Goal: Task Accomplishment & Management: Manage account settings

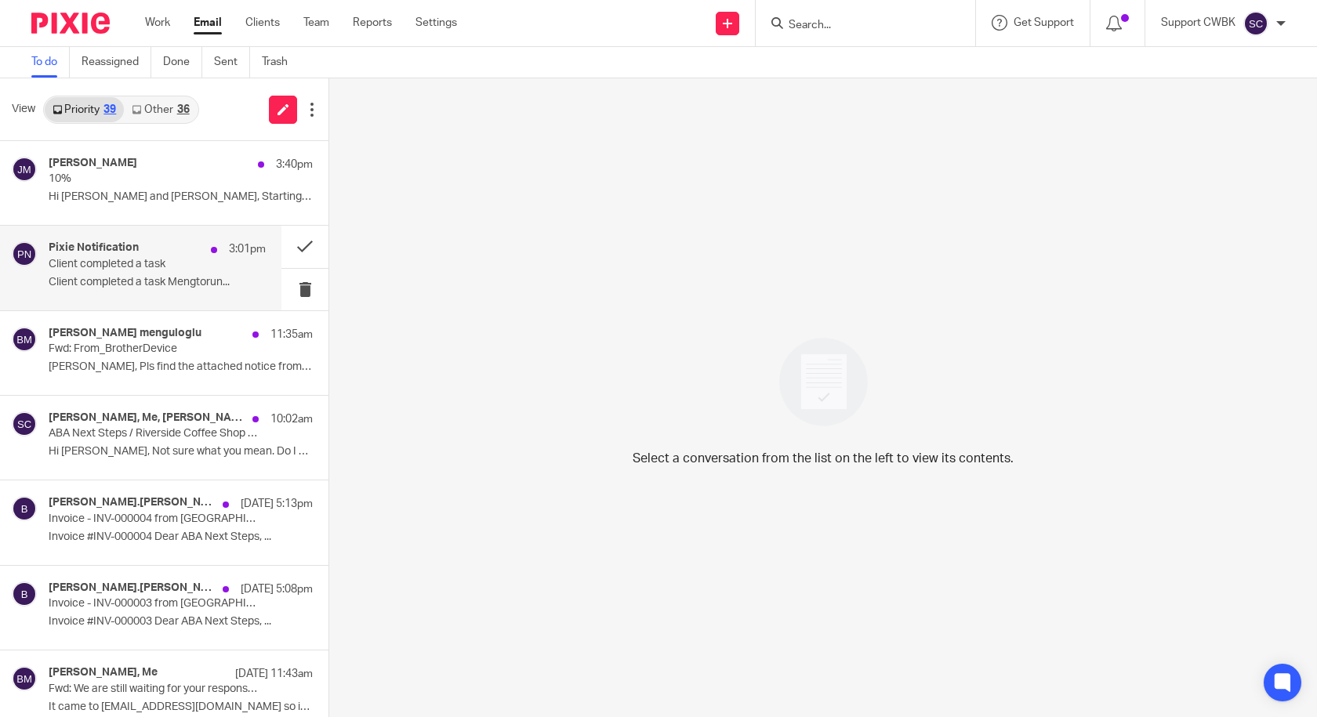
click at [92, 276] on p "Client completed a task Mengtorun..." at bounding box center [157, 282] width 217 height 13
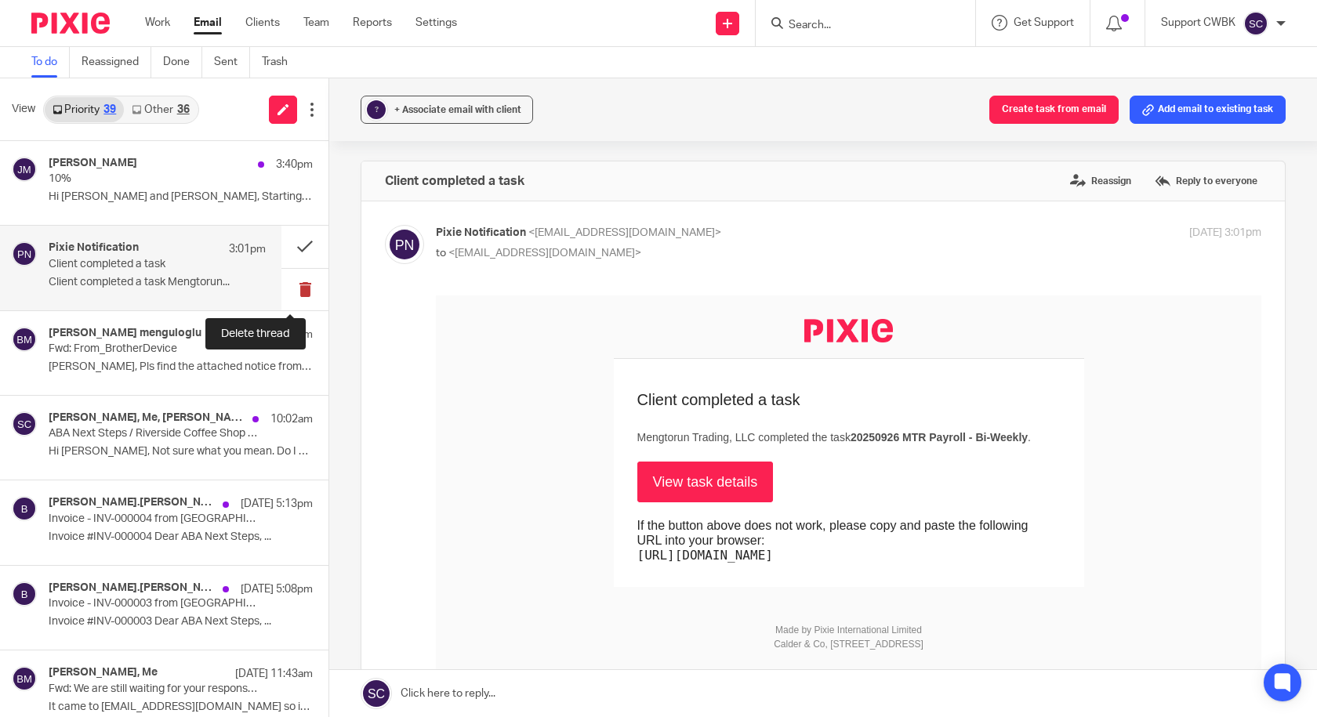
click at [292, 288] on button at bounding box center [304, 290] width 47 height 42
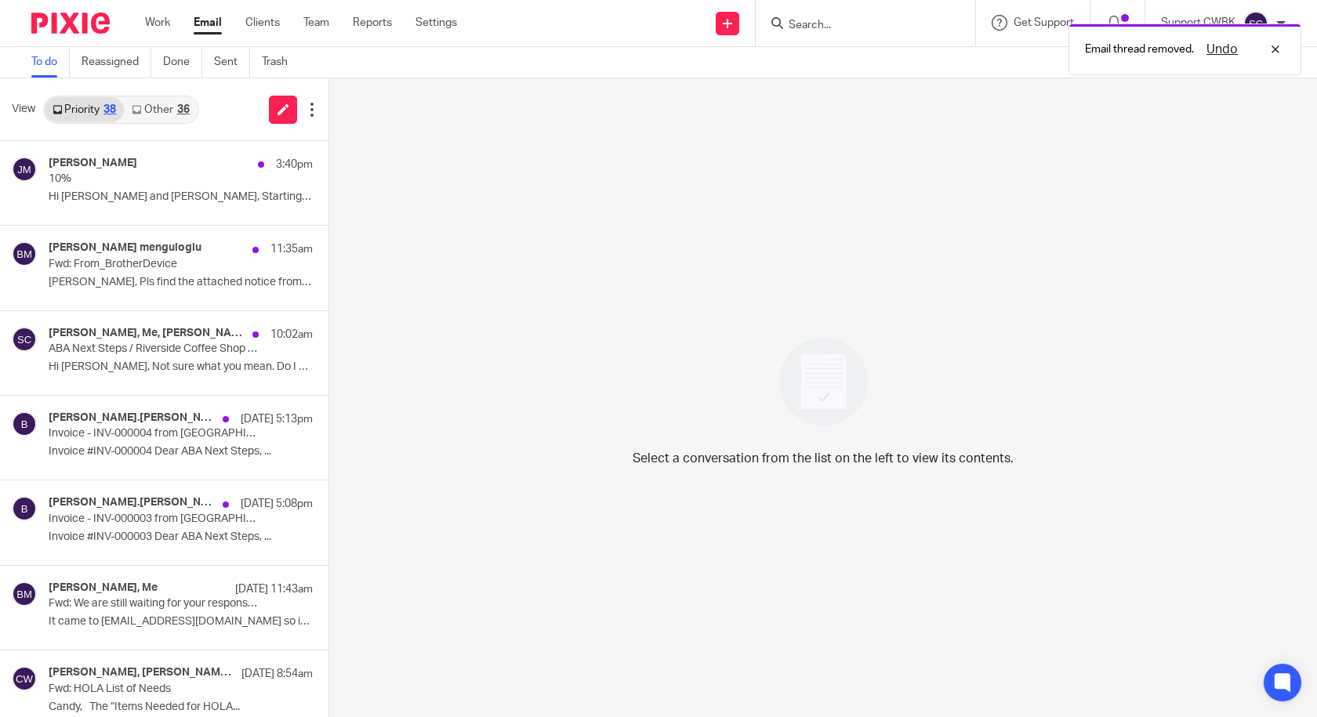
click at [157, 113] on link "Other 36" at bounding box center [160, 109] width 73 height 25
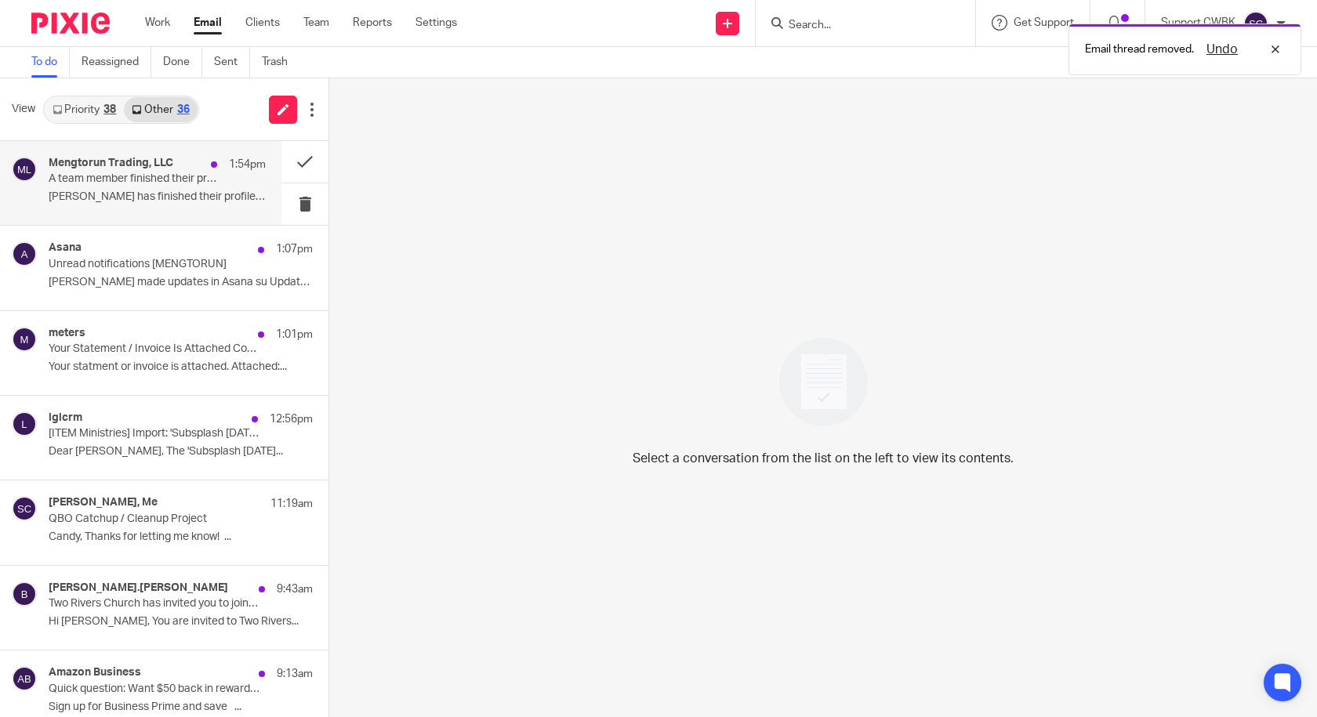
click at [132, 187] on div "Mengtorun Trading, LLC 1:54pm A team member finished their profile [PERSON_NAME…" at bounding box center [157, 183] width 217 height 53
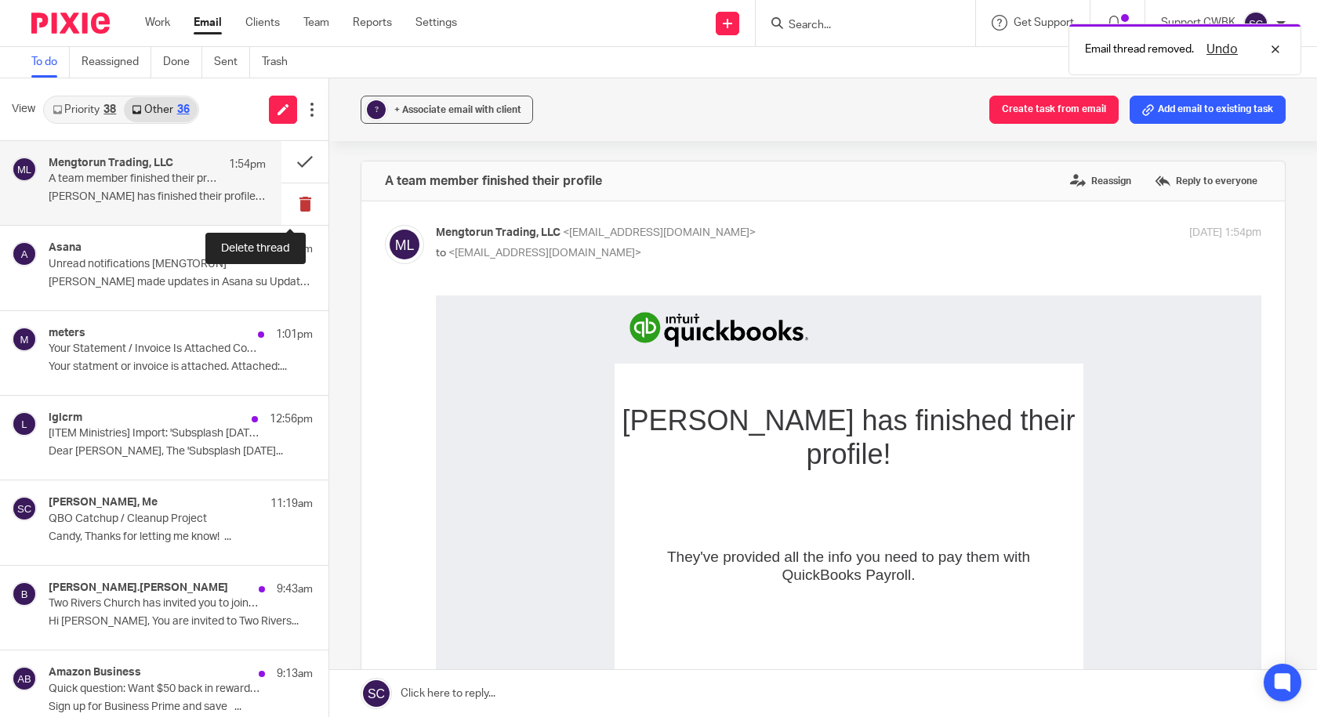
click at [288, 208] on button at bounding box center [304, 204] width 47 height 42
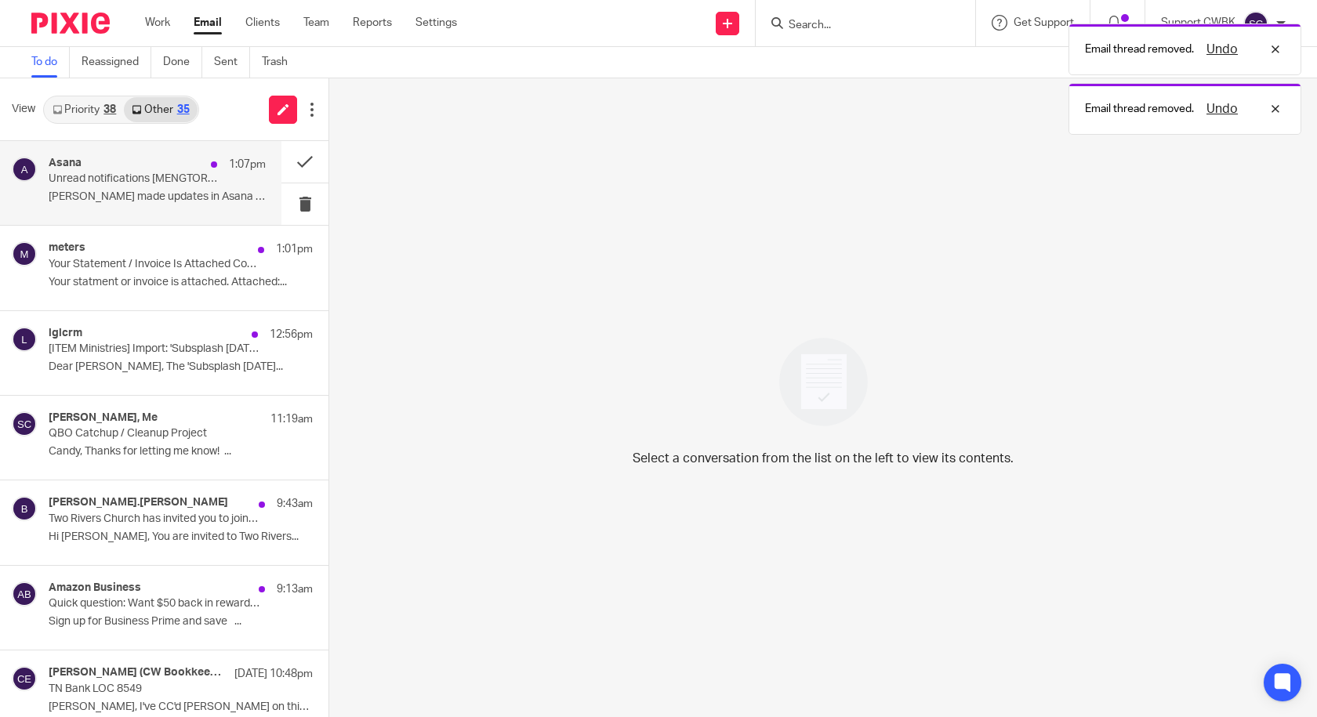
click at [108, 198] on p "[PERSON_NAME] made updates in Asana su Updates from..." at bounding box center [157, 196] width 217 height 13
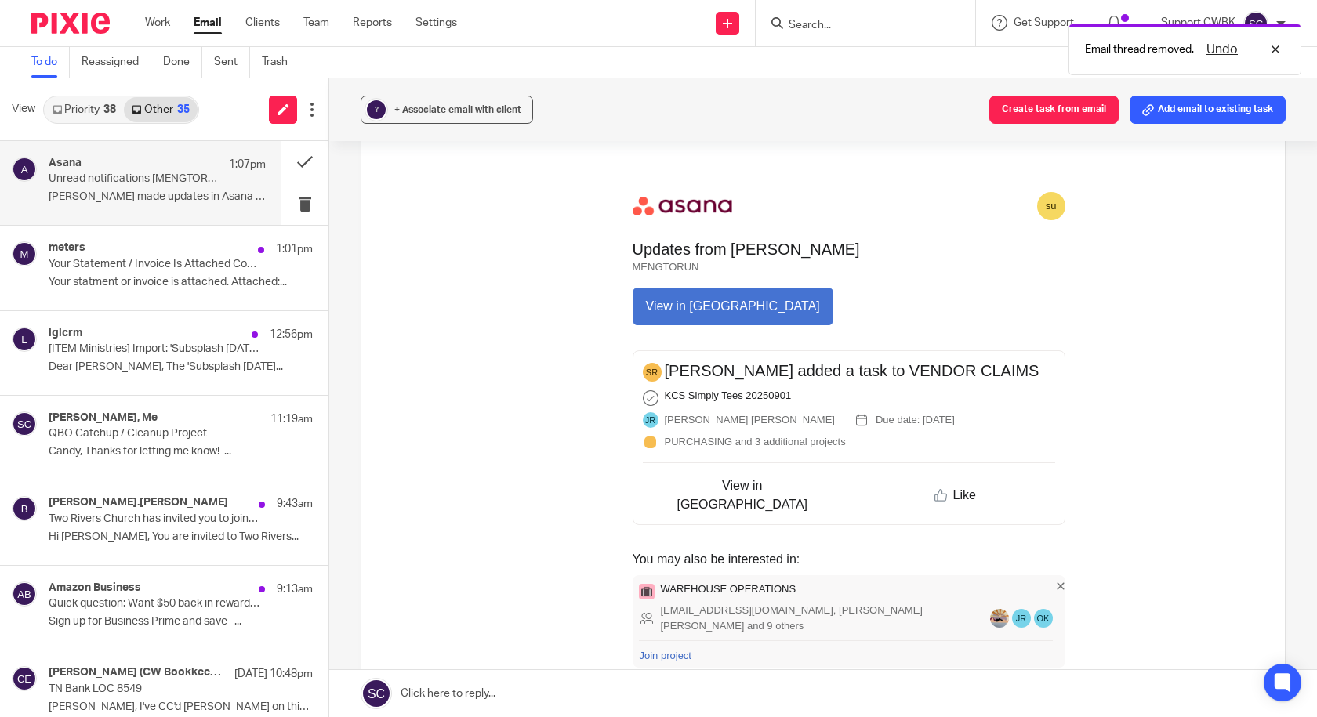
scroll to position [235, 0]
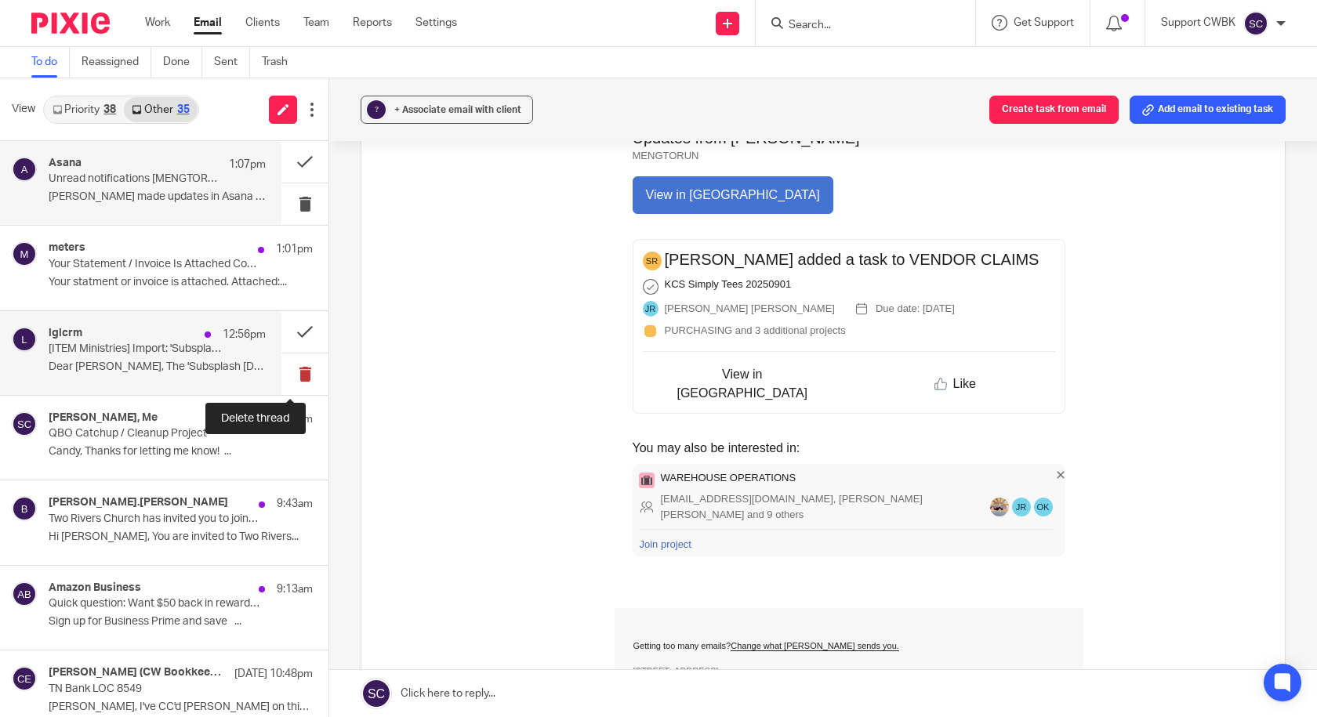
click at [292, 375] on button at bounding box center [304, 374] width 47 height 42
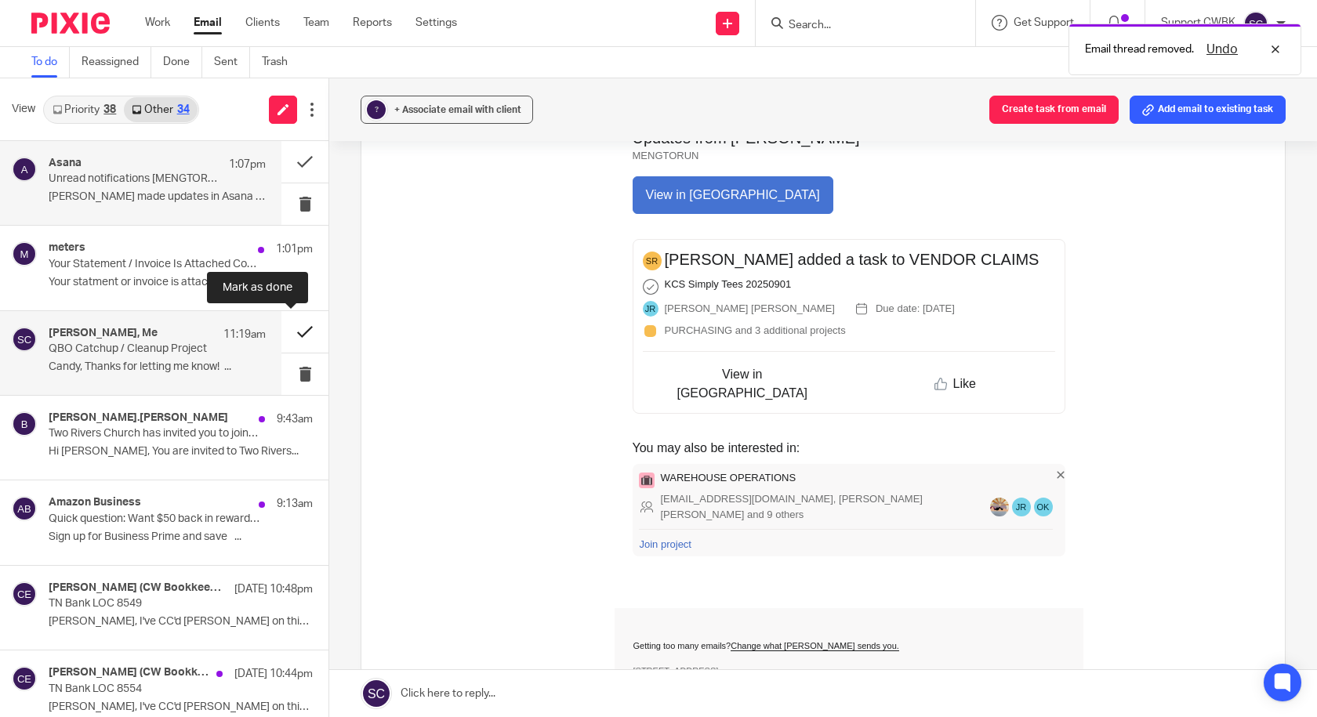
click at [292, 332] on button at bounding box center [304, 332] width 47 height 42
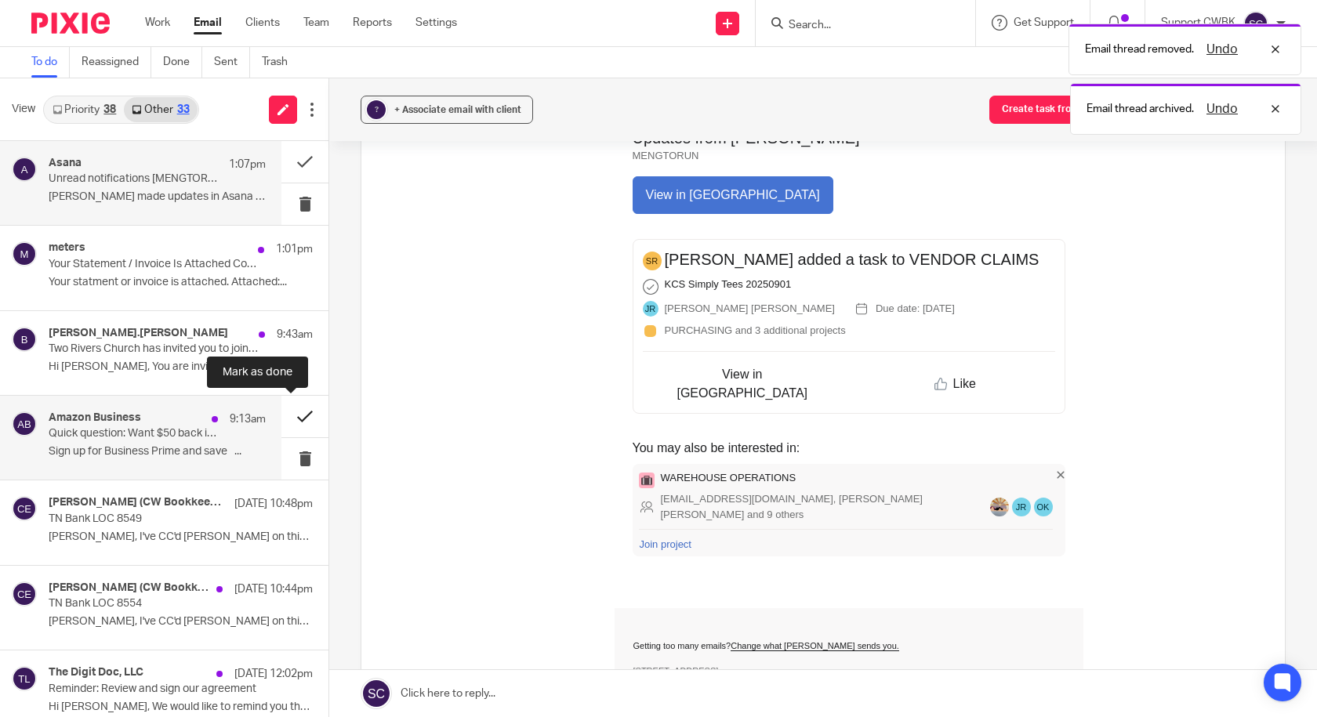
click at [288, 416] on button at bounding box center [304, 417] width 47 height 42
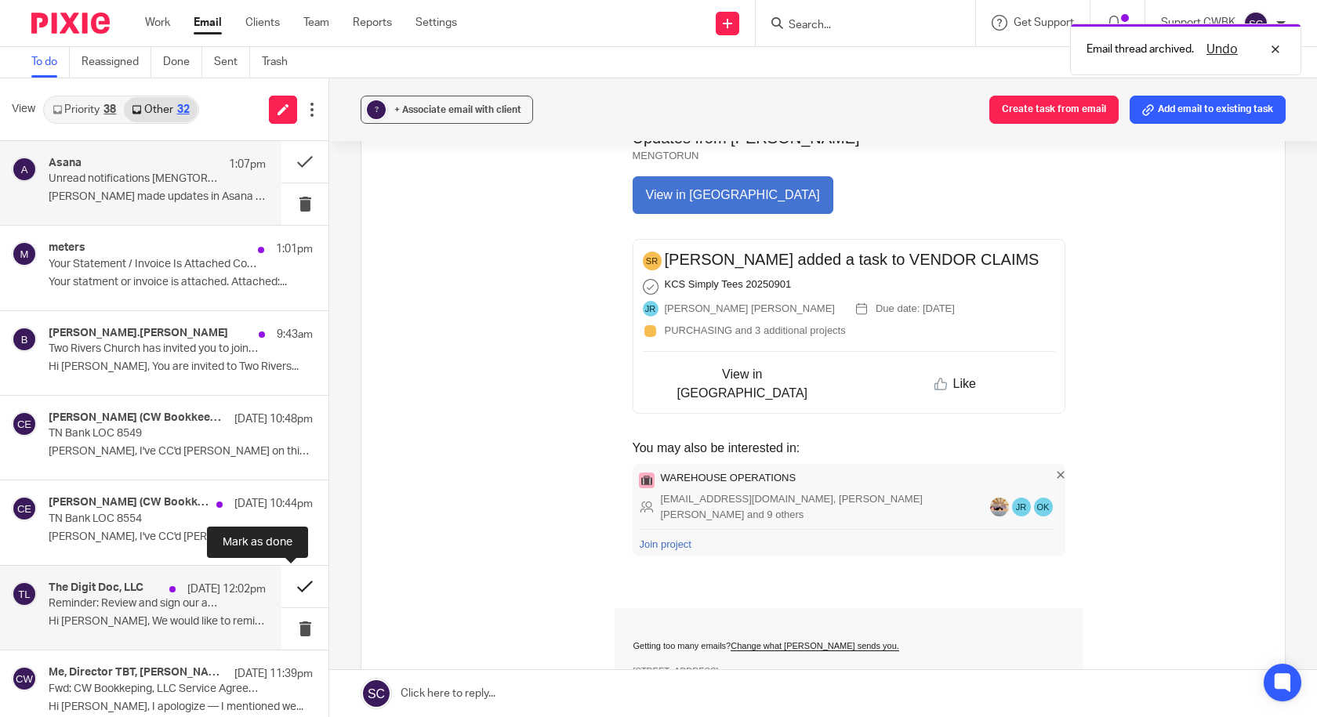
click at [292, 587] on button at bounding box center [304, 587] width 47 height 42
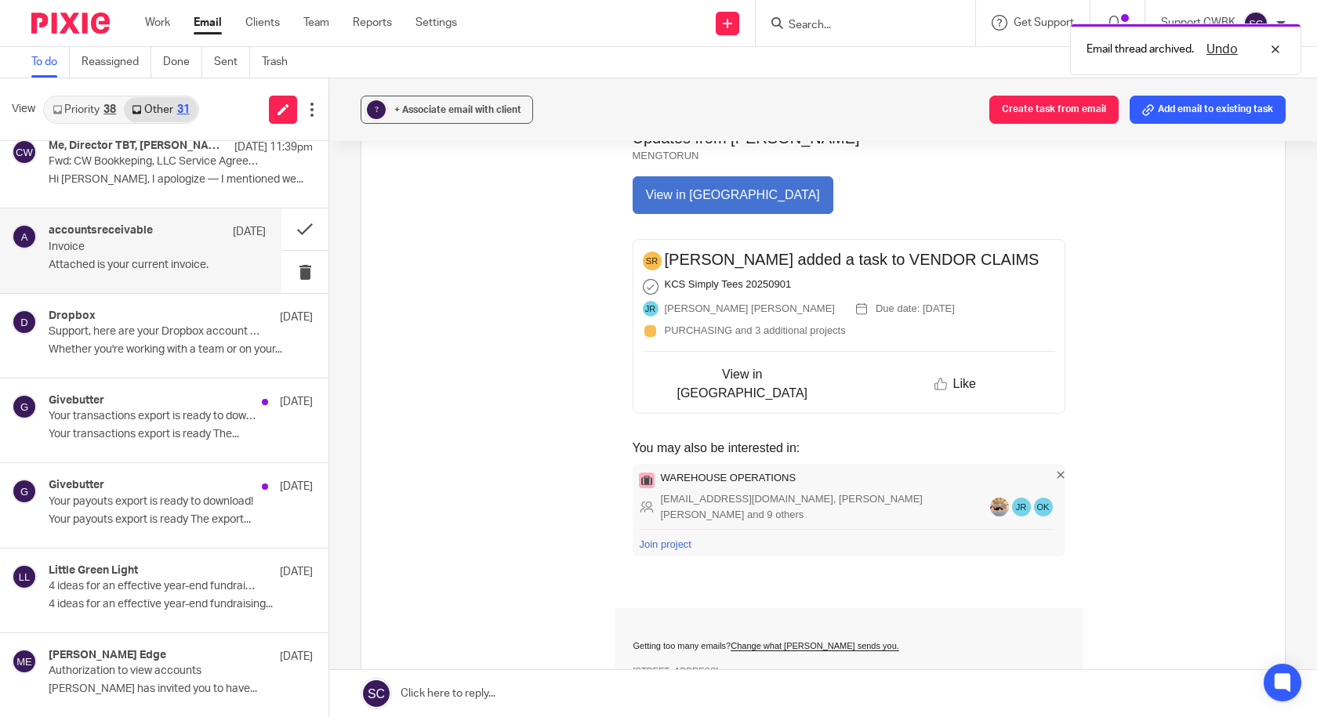
scroll to position [470, 0]
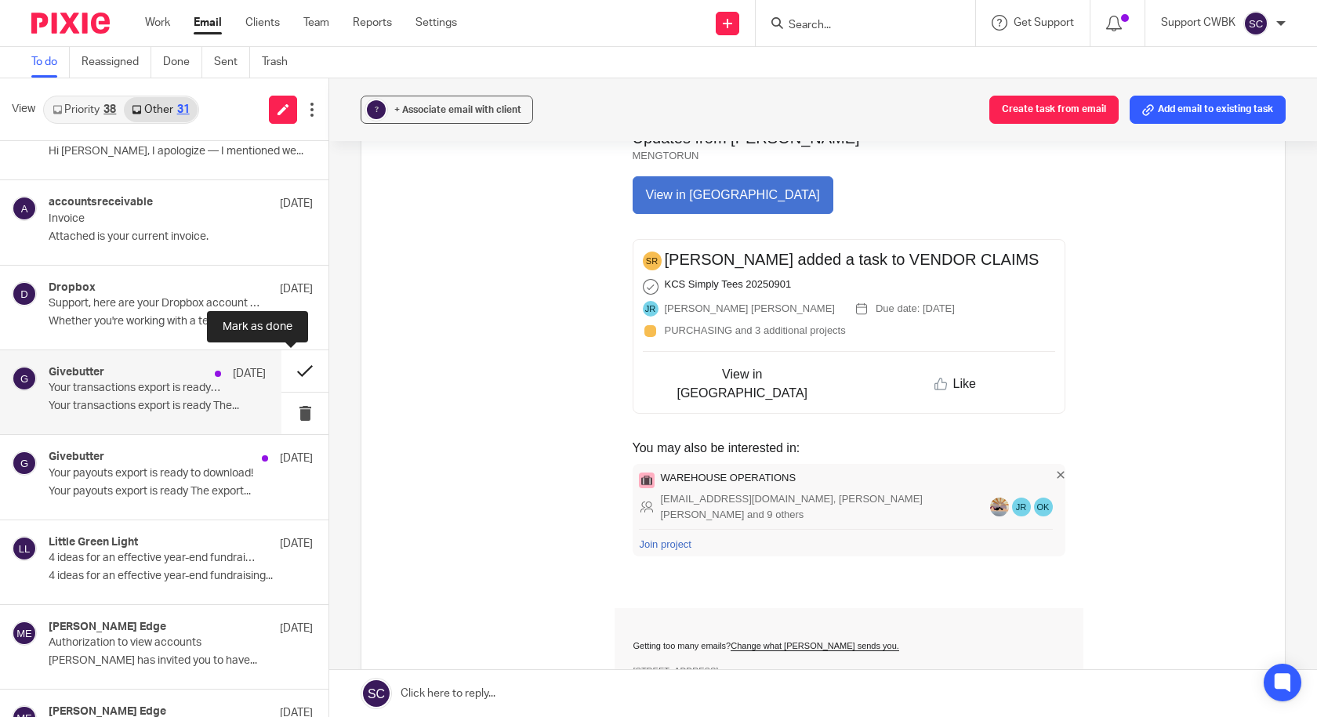
click at [295, 369] on button at bounding box center [304, 371] width 47 height 42
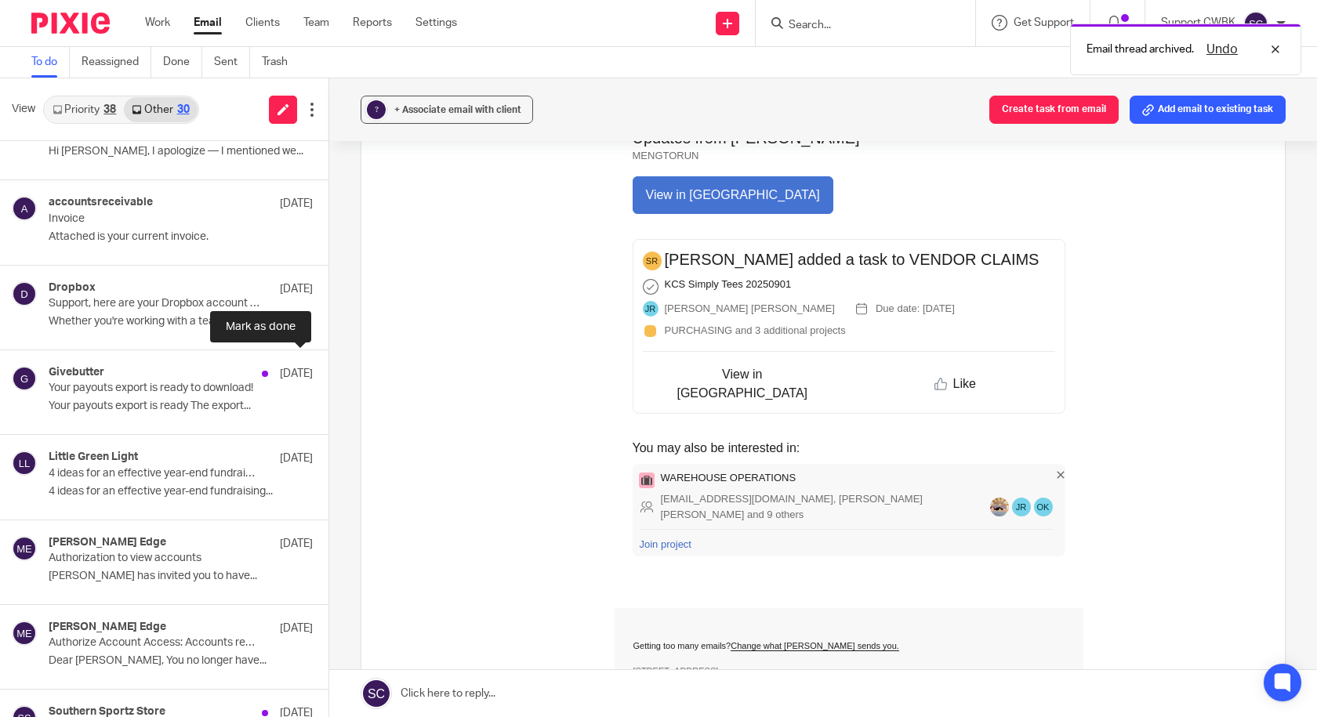
click at [328, 369] on button at bounding box center [334, 371] width 13 height 42
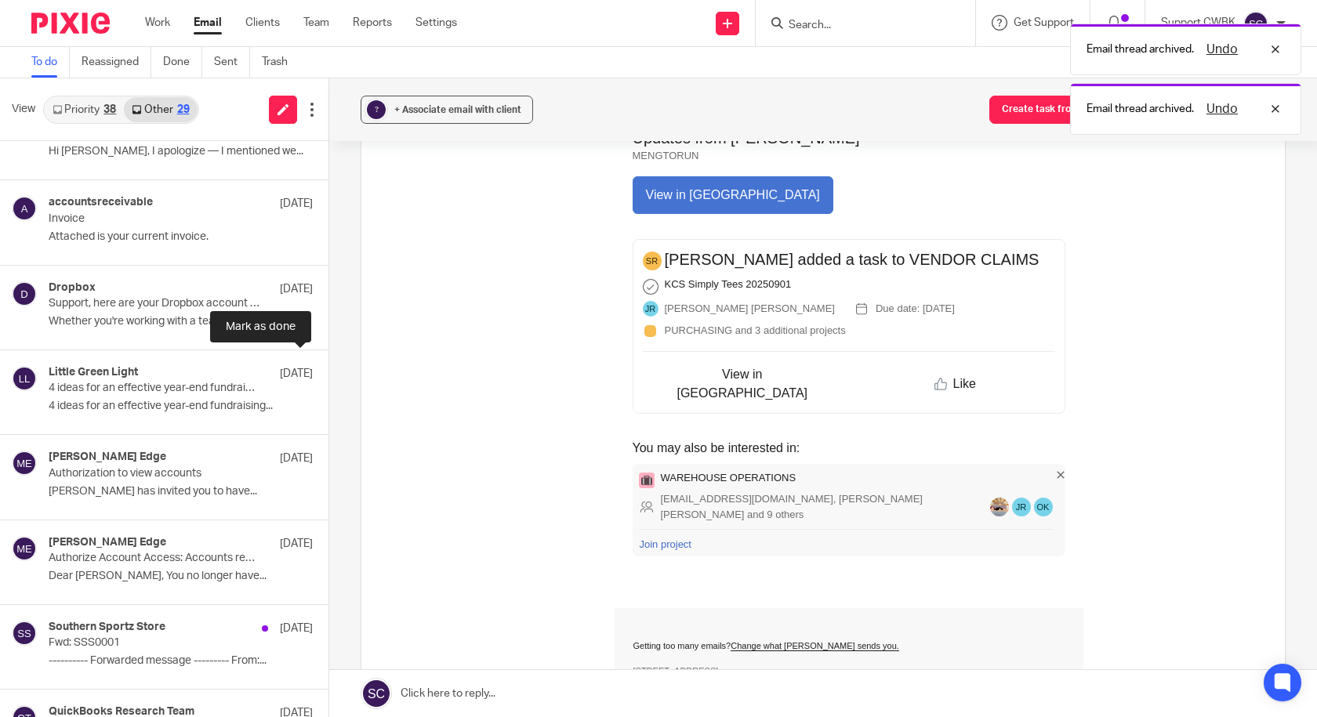
click at [328, 369] on button at bounding box center [334, 371] width 13 height 42
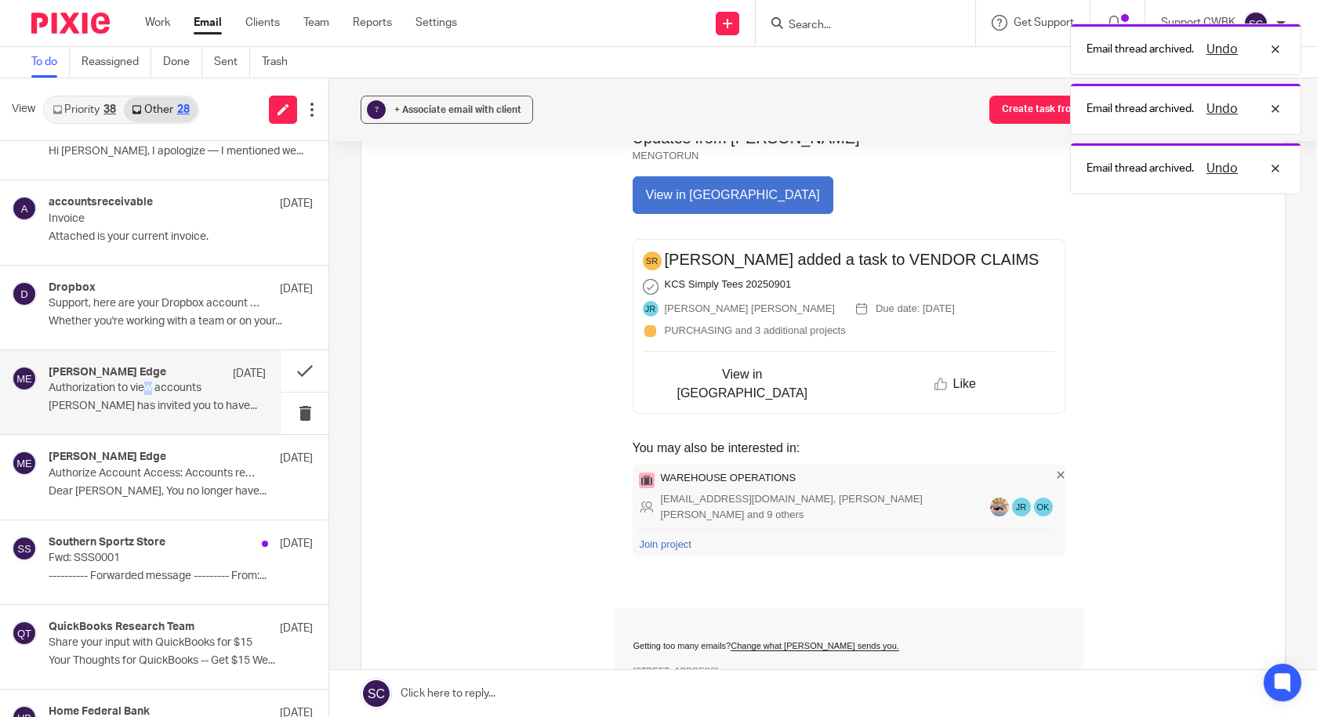
click at [148, 392] on p "Authorization to view accounts" at bounding box center [136, 388] width 174 height 13
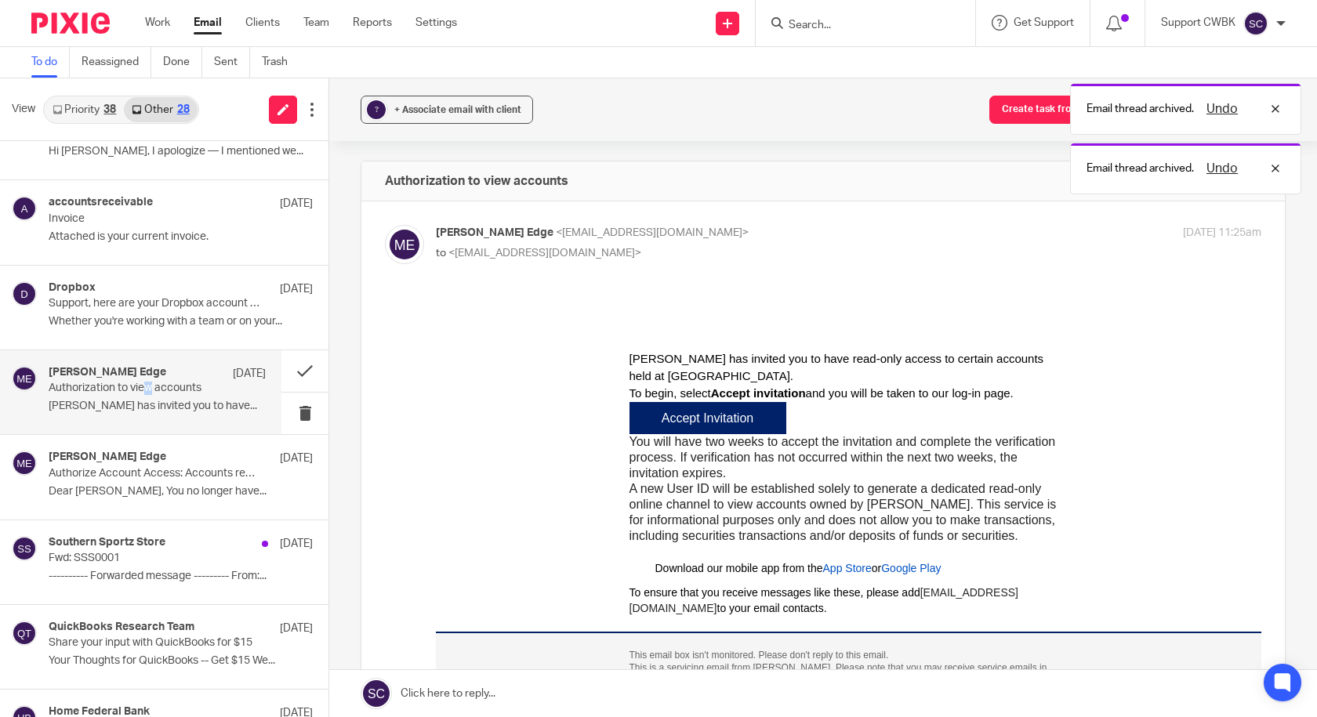
scroll to position [0, 0]
click at [288, 372] on button at bounding box center [304, 371] width 47 height 42
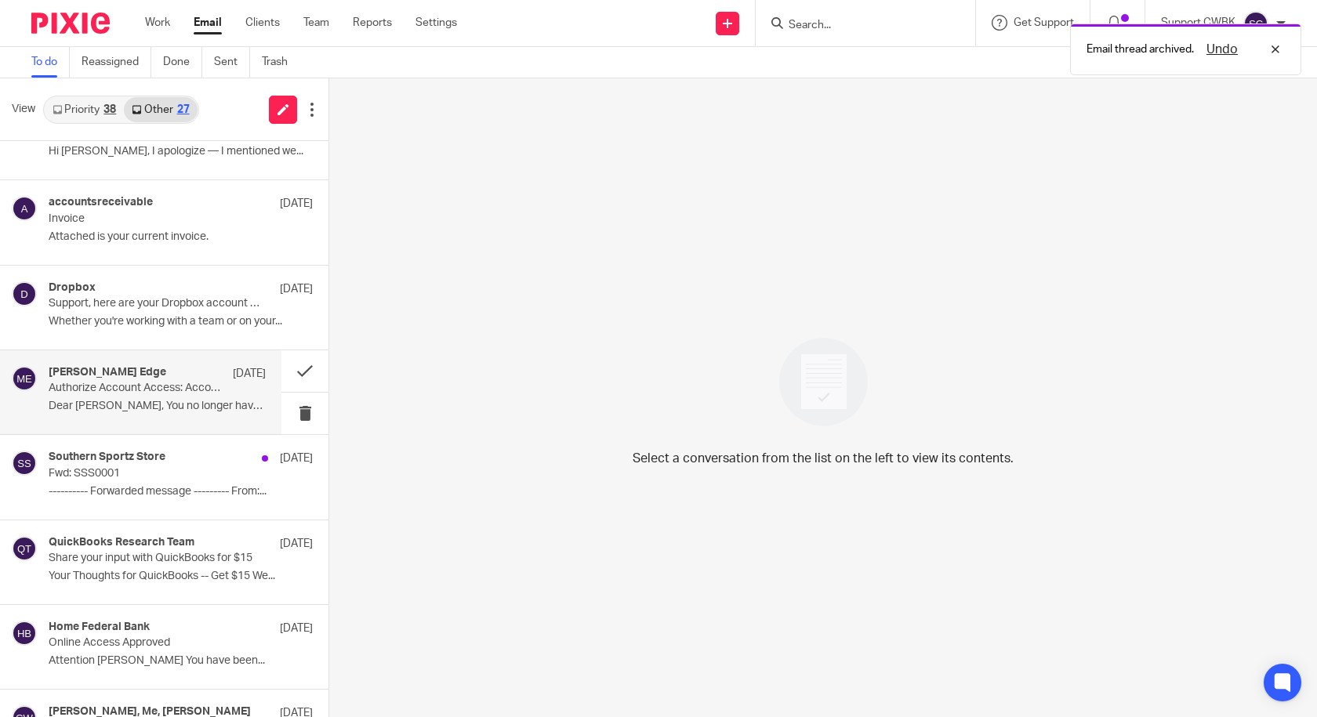
click at [144, 400] on p "Dear [PERSON_NAME], You no longer have..." at bounding box center [157, 406] width 217 height 13
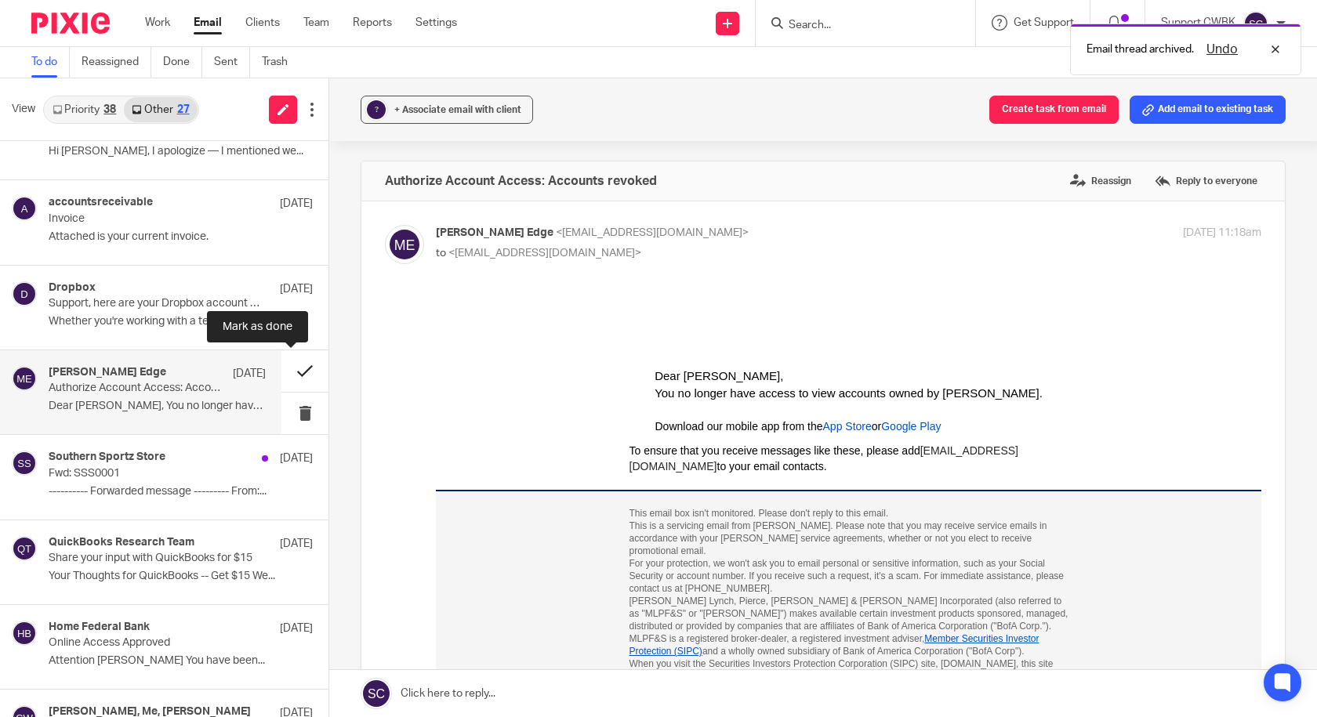
click at [292, 375] on button at bounding box center [304, 371] width 47 height 42
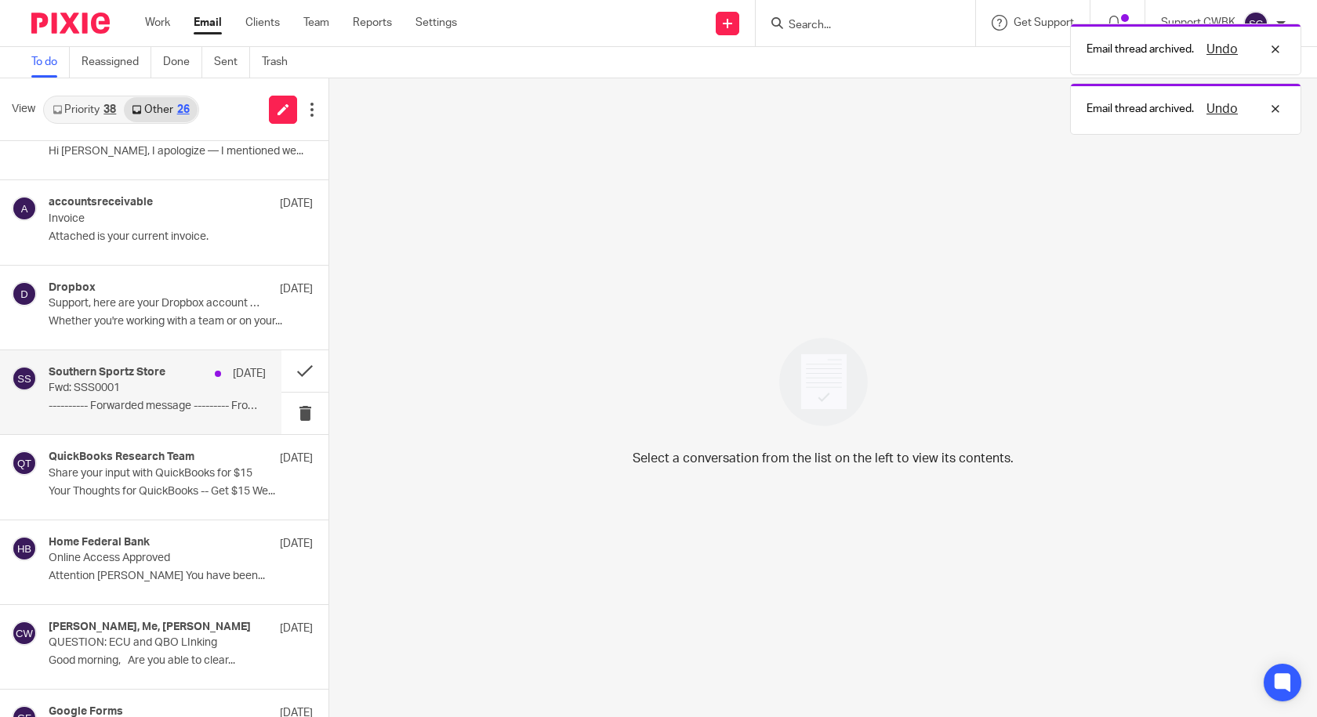
click at [136, 389] on p "Fwd: SSS0001" at bounding box center [136, 388] width 174 height 13
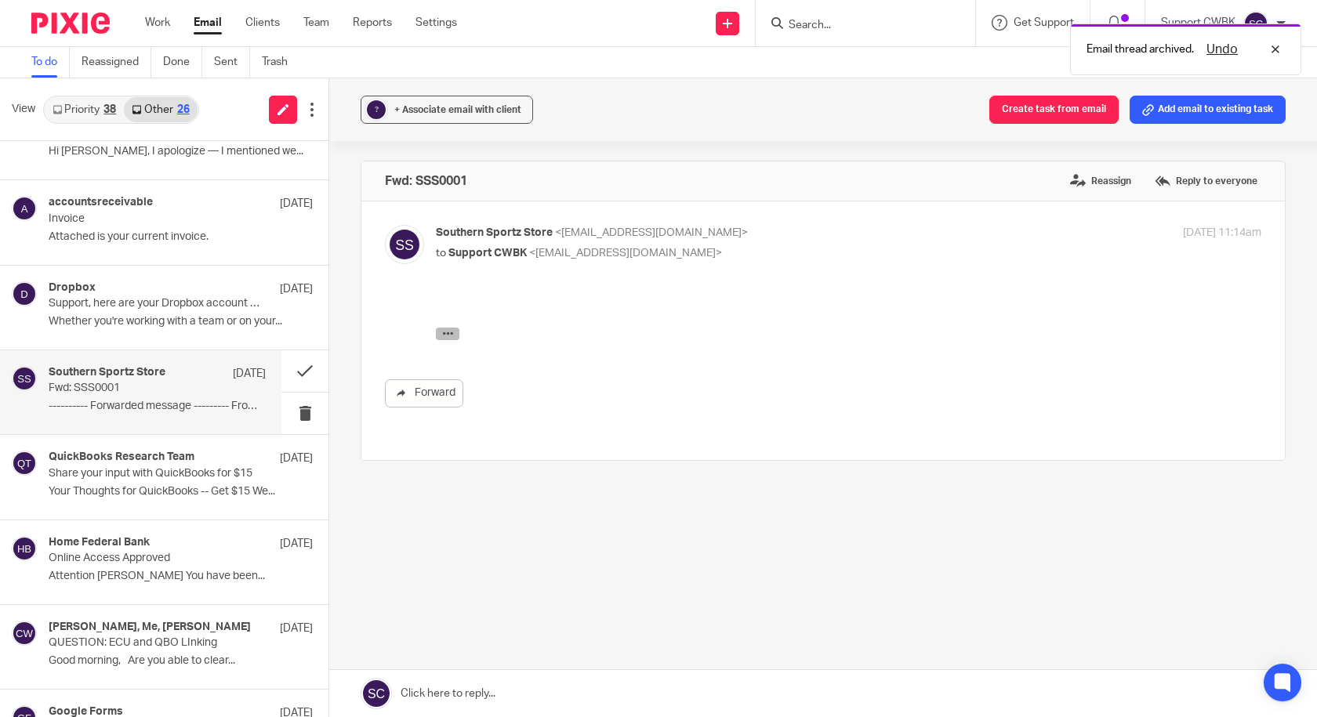
click at [446, 337] on icon "button" at bounding box center [448, 334] width 12 height 12
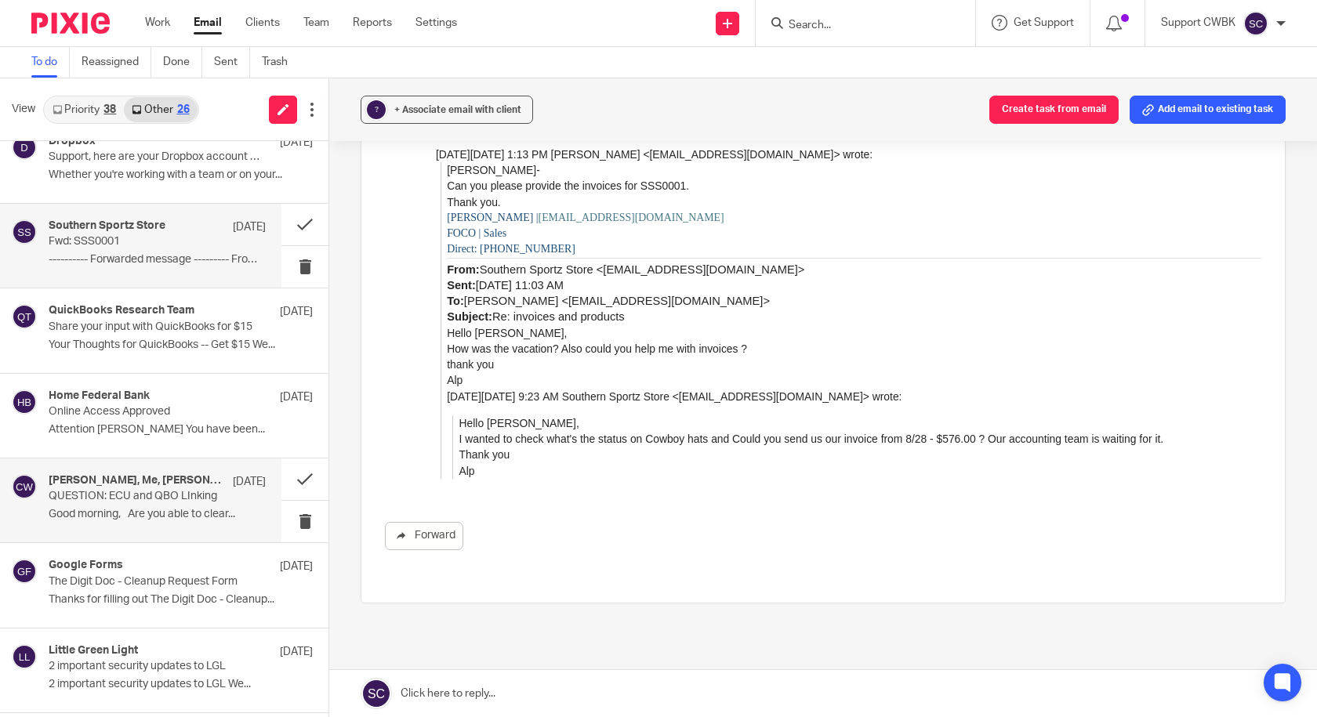
scroll to position [705, 0]
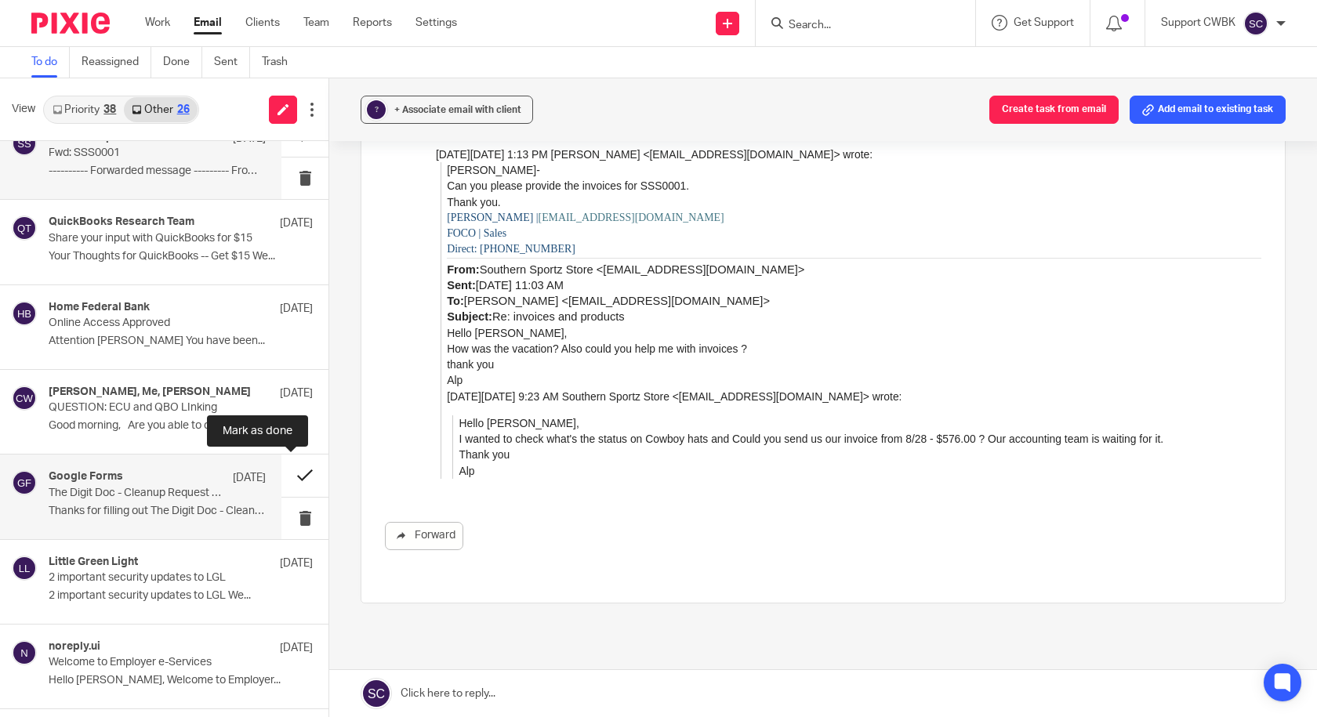
click at [295, 476] on button at bounding box center [304, 476] width 47 height 42
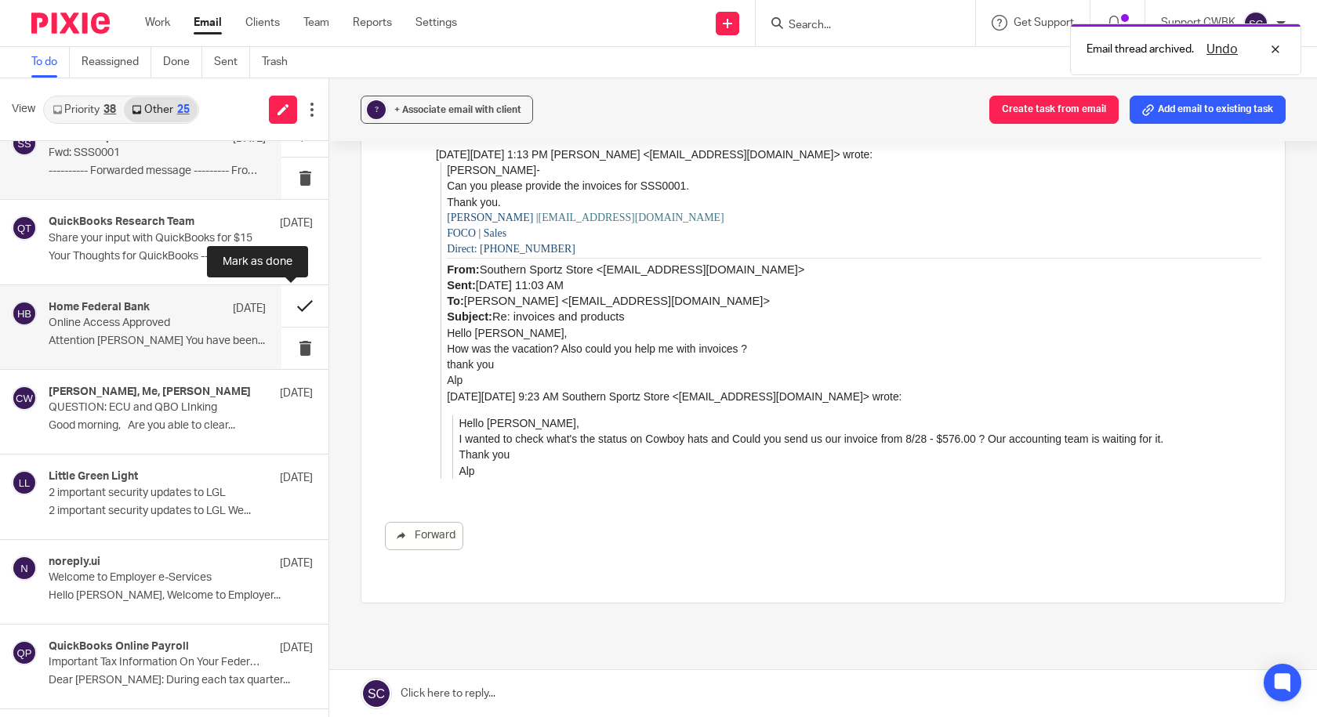
click at [288, 304] on button at bounding box center [304, 306] width 47 height 42
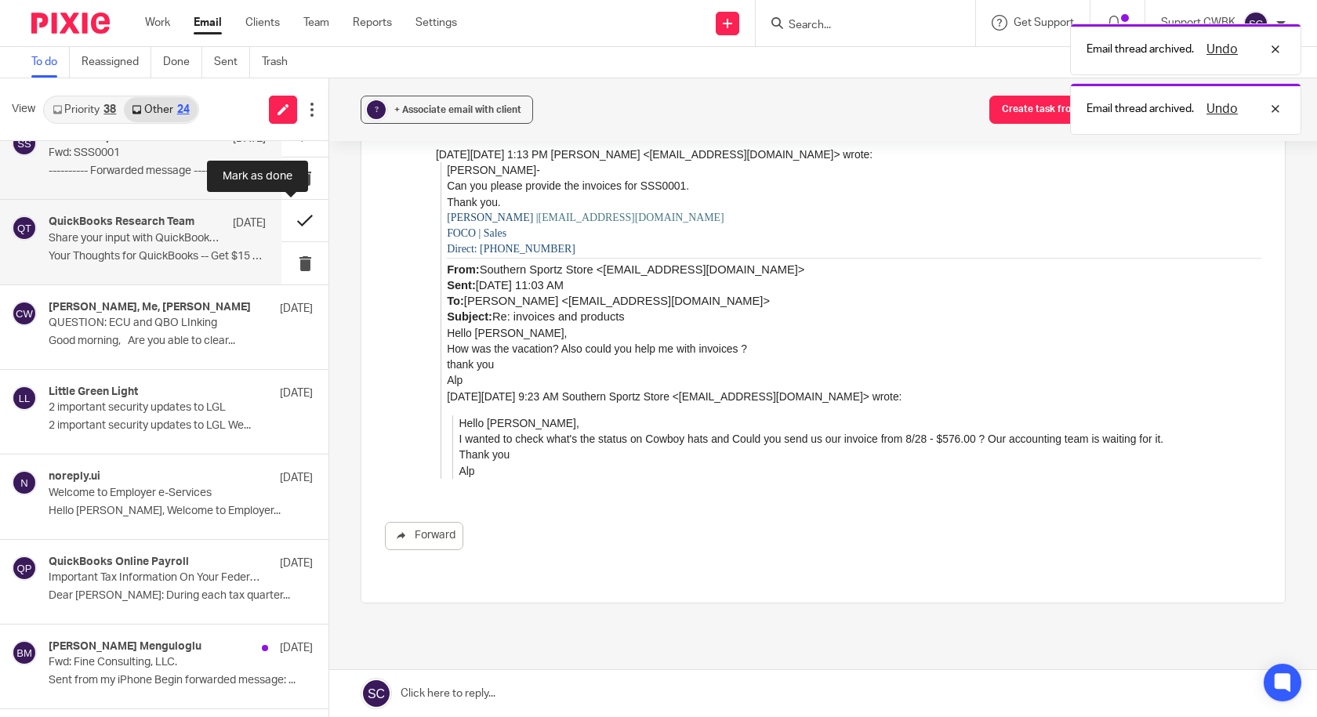
click at [288, 220] on button at bounding box center [304, 221] width 47 height 42
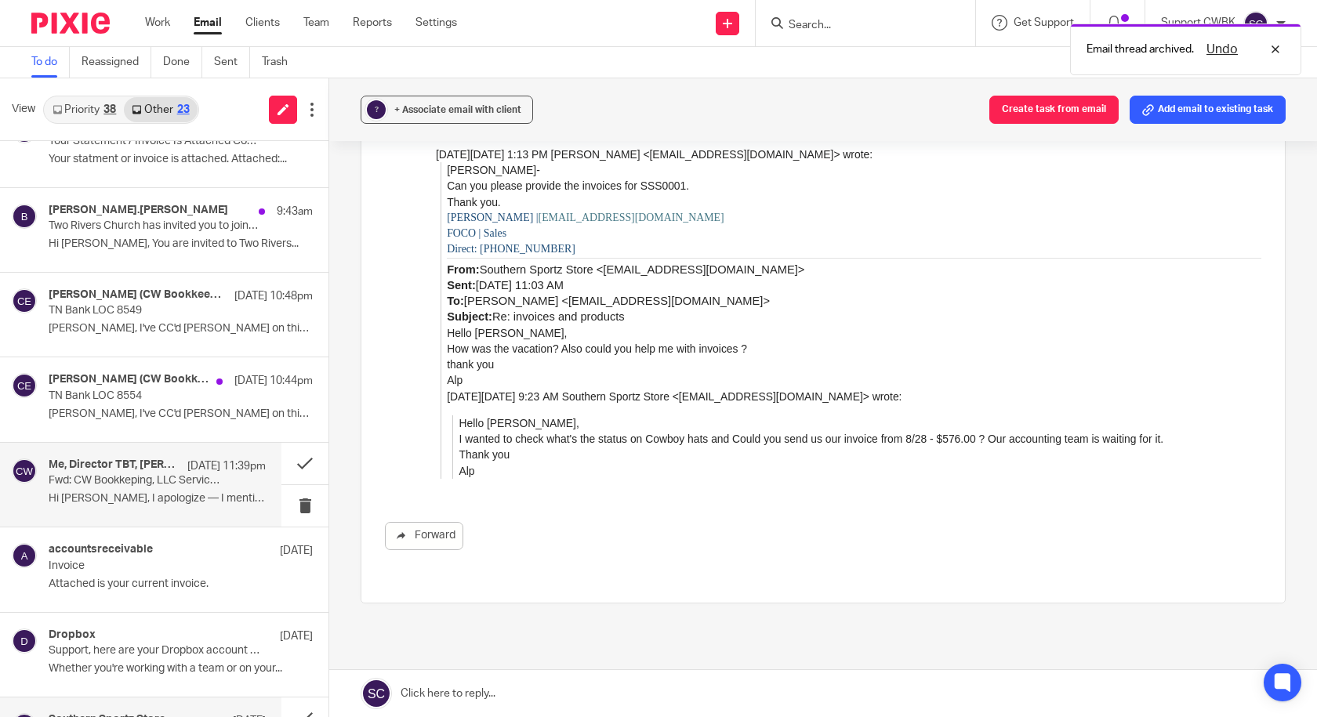
scroll to position [0, 0]
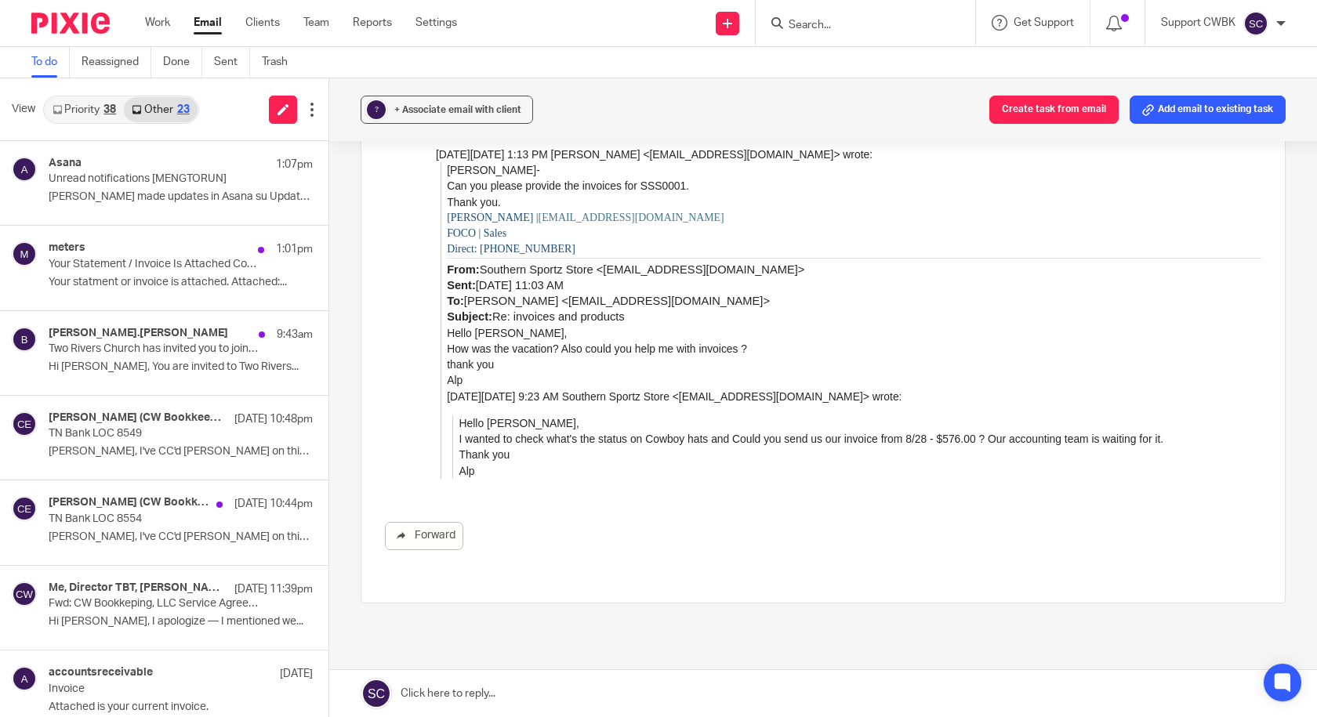
click at [83, 106] on link "Priority 38" at bounding box center [84, 109] width 79 height 25
